Goal: Information Seeking & Learning: Learn about a topic

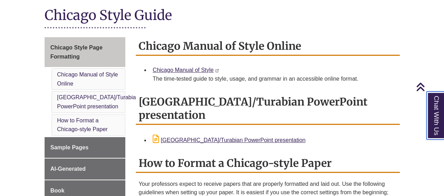
scroll to position [175, 0]
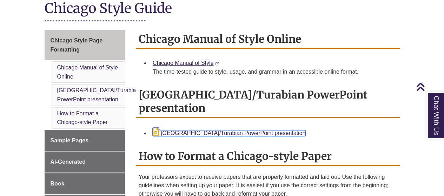
click at [189, 130] on link "Chicago/Turabian PowerPoint presentation" at bounding box center [229, 133] width 153 height 6
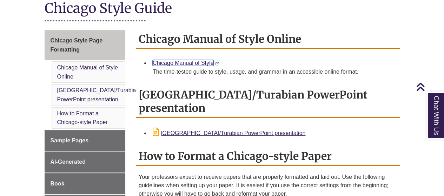
click at [186, 60] on link "Chicago Manual of Style" at bounding box center [183, 63] width 61 height 6
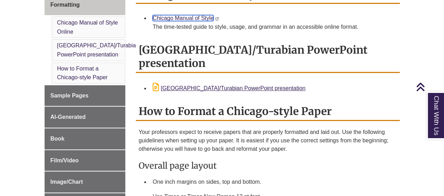
scroll to position [210, 0]
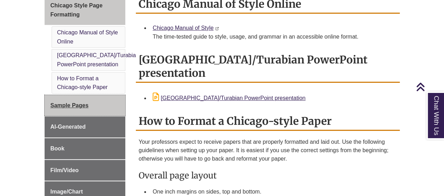
click at [67, 102] on span "Sample Pages" at bounding box center [70, 105] width 38 height 6
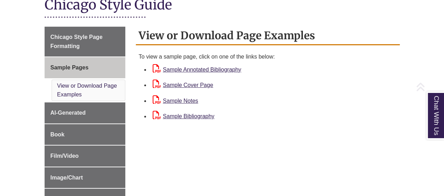
scroll to position [175, 0]
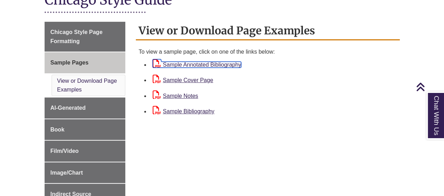
click at [181, 63] on link "Sample Annotated Bibliography" at bounding box center [197, 65] width 88 height 6
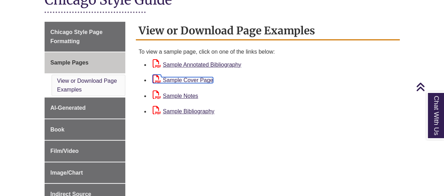
click at [183, 80] on link "Sample Cover Page" at bounding box center [183, 80] width 60 height 6
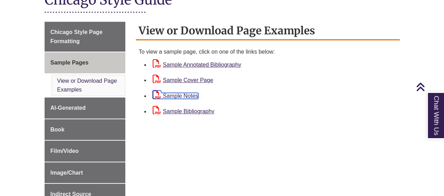
click at [196, 95] on link "Sample Notes" at bounding box center [176, 96] width 46 height 6
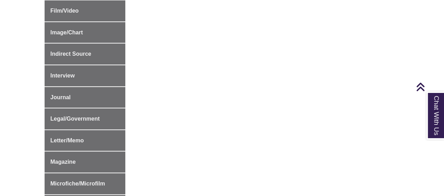
scroll to position [351, 0]
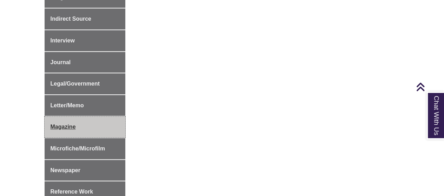
click at [101, 120] on link "Magazine" at bounding box center [85, 126] width 81 height 21
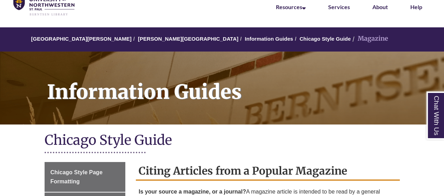
scroll to position [105, 0]
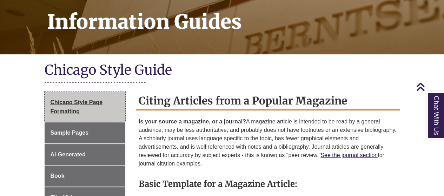
click at [90, 105] on span "Chicago Style Page Formatting" at bounding box center [77, 106] width 52 height 15
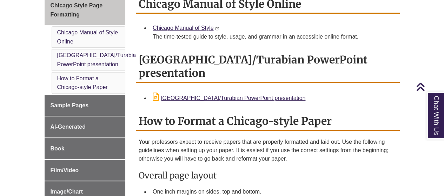
scroll to position [246, 0]
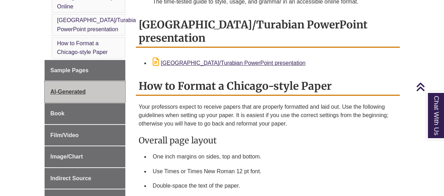
drag, startPoint x: 74, startPoint y: 83, endPoint x: 78, endPoint y: 82, distance: 3.5
click at [74, 89] on span "AI-Generated" at bounding box center [68, 92] width 35 height 6
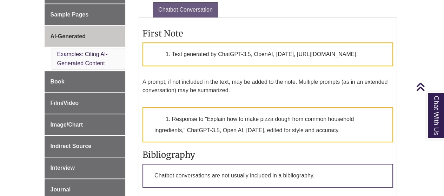
scroll to position [210, 0]
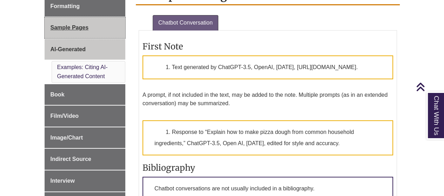
click at [76, 29] on span "Sample Pages" at bounding box center [70, 28] width 38 height 6
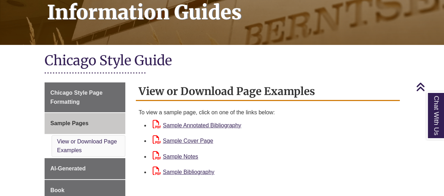
scroll to position [105, 0]
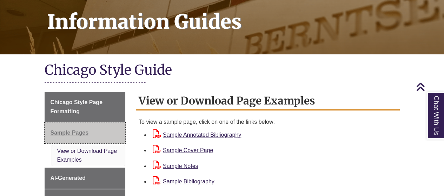
click at [77, 133] on span "Sample Pages" at bounding box center [70, 133] width 38 height 6
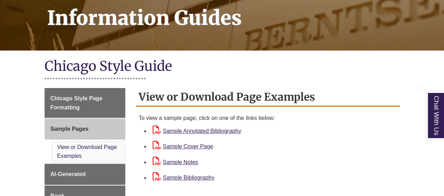
scroll to position [140, 0]
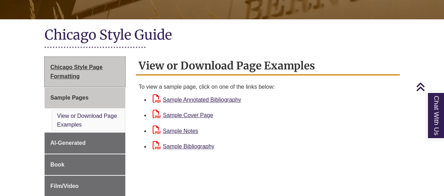
click at [86, 69] on span "Chicago Style Page Formatting" at bounding box center [77, 71] width 52 height 15
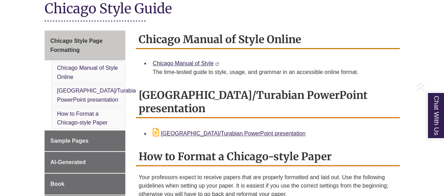
scroll to position [175, 0]
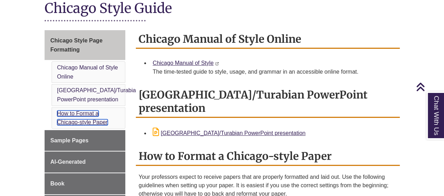
click at [84, 111] on link "How to Format a Chicago-style Paper" at bounding box center [82, 118] width 51 height 15
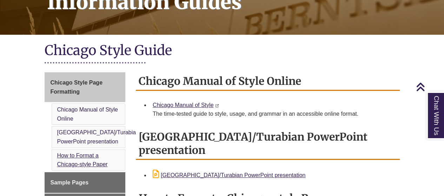
scroll to position [160, 0]
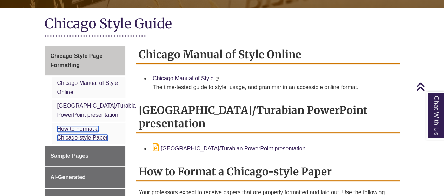
click at [86, 126] on link "How to Format a Chicago-style Paper" at bounding box center [82, 133] width 51 height 15
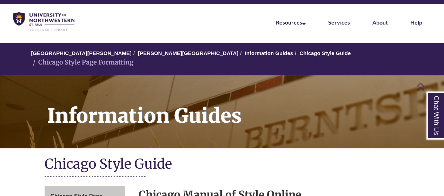
scroll to position [0, 0]
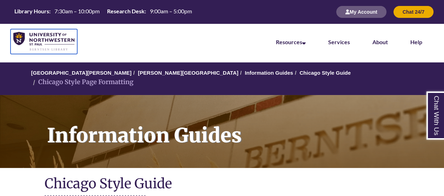
click at [57, 36] on img at bounding box center [43, 41] width 61 height 19
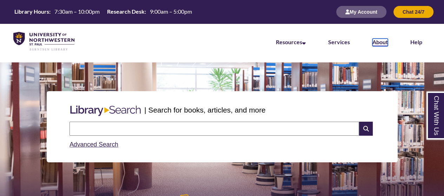
click at [378, 43] on link "About" at bounding box center [379, 43] width 15 height 8
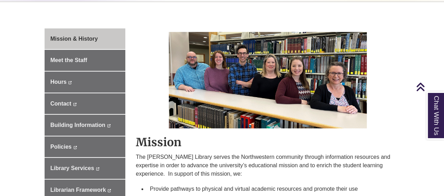
scroll to position [210, 0]
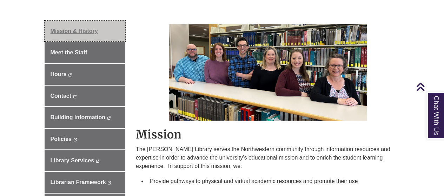
click at [72, 30] on span "Mission & History" at bounding box center [74, 31] width 47 height 6
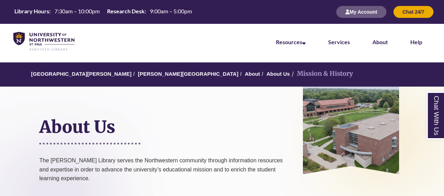
scroll to position [210, 0]
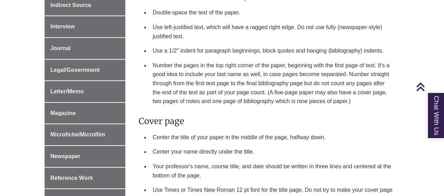
scroll to position [316, 0]
